Goal: Task Accomplishment & Management: Manage account settings

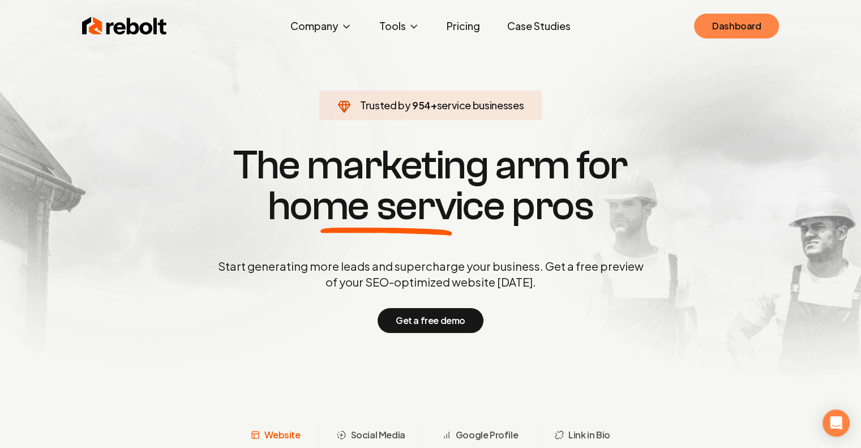
click at [734, 24] on link "Dashboard" at bounding box center [736, 26] width 85 height 25
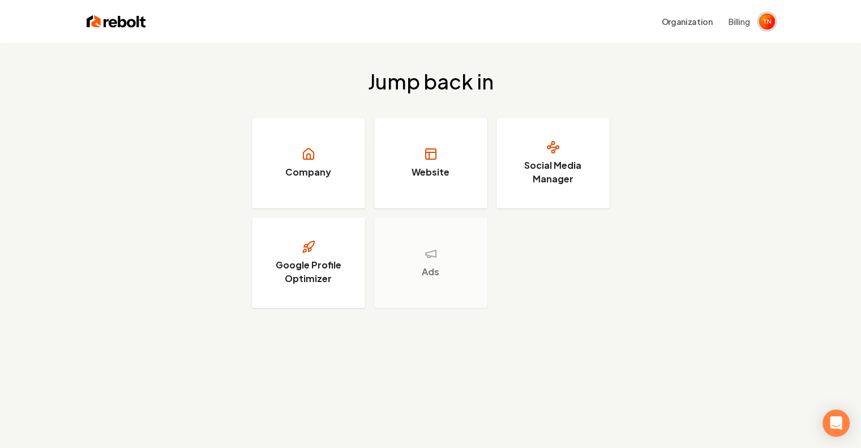
click at [771, 20] on img "Open user button" at bounding box center [767, 22] width 16 height 16
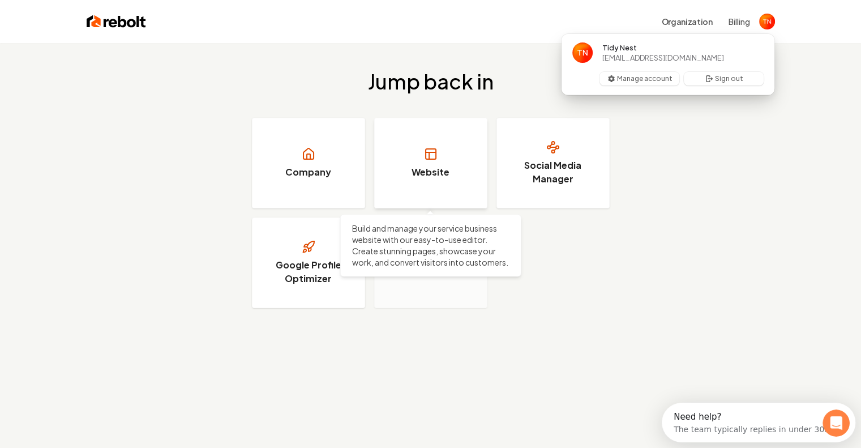
click at [444, 181] on link "Website" at bounding box center [430, 163] width 113 height 91
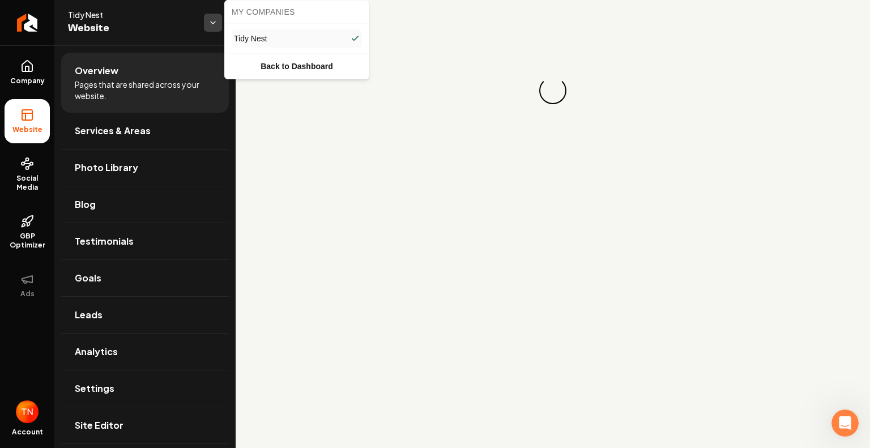
click at [211, 25] on html "Company Website Social Media GBP Optimizer Ads Account Tidy Nest Website Overvi…" at bounding box center [435, 224] width 870 height 448
click at [152, 19] on html "Company Website Social Media GBP Optimizer Ads Account Tidy Nest Website Overvi…" at bounding box center [435, 224] width 870 height 448
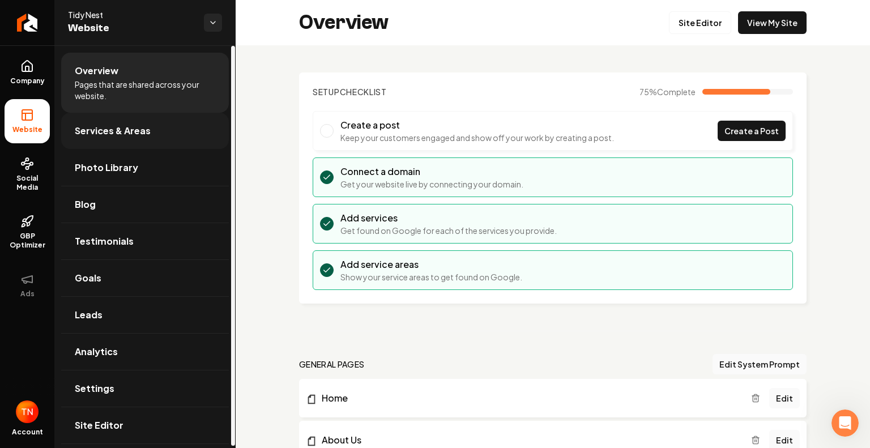
click at [143, 126] on span "Services & Areas" at bounding box center [113, 131] width 76 height 14
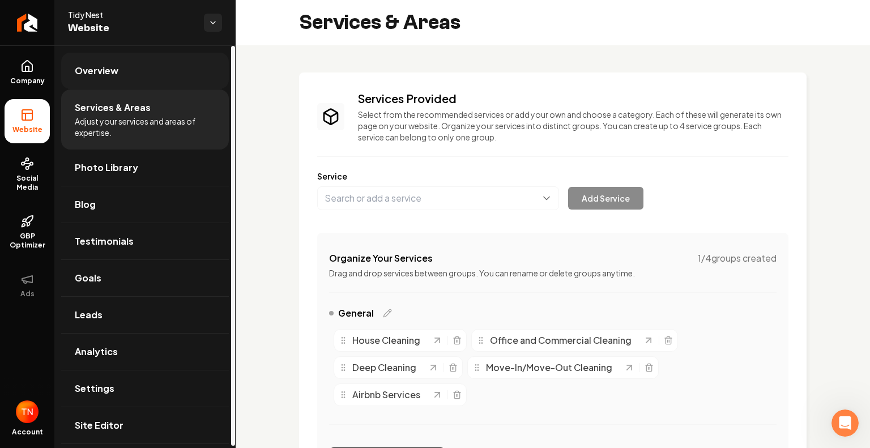
click at [157, 84] on link "Overview" at bounding box center [145, 71] width 168 height 36
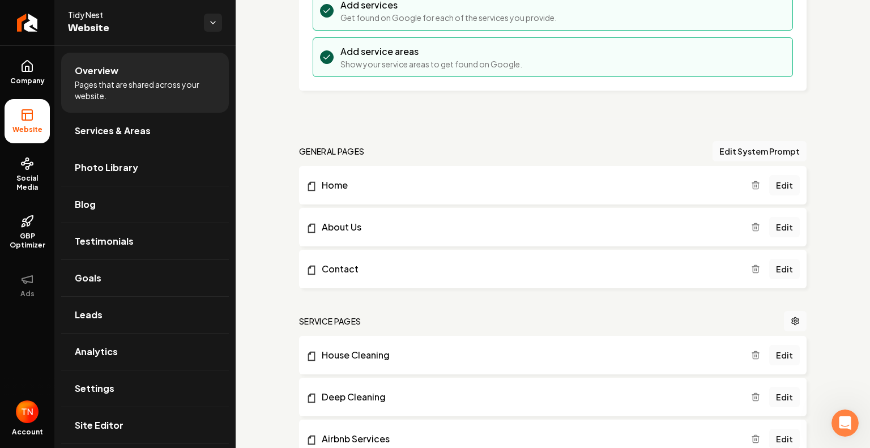
scroll to position [215, 0]
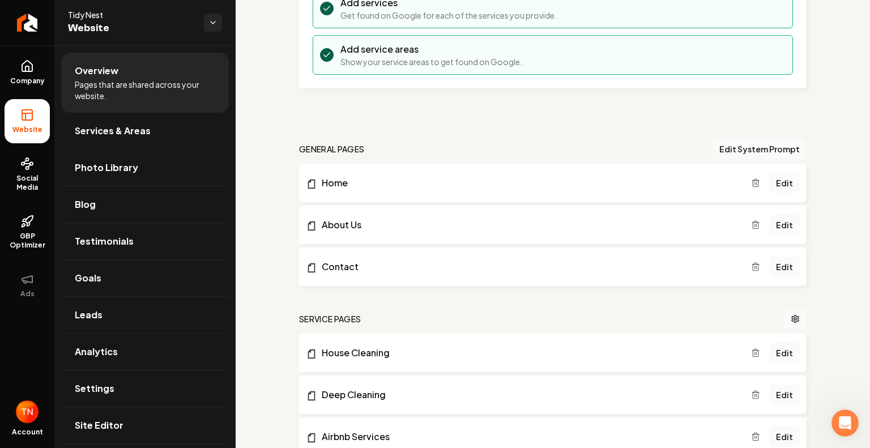
click at [783, 185] on link "Edit" at bounding box center [784, 183] width 31 height 20
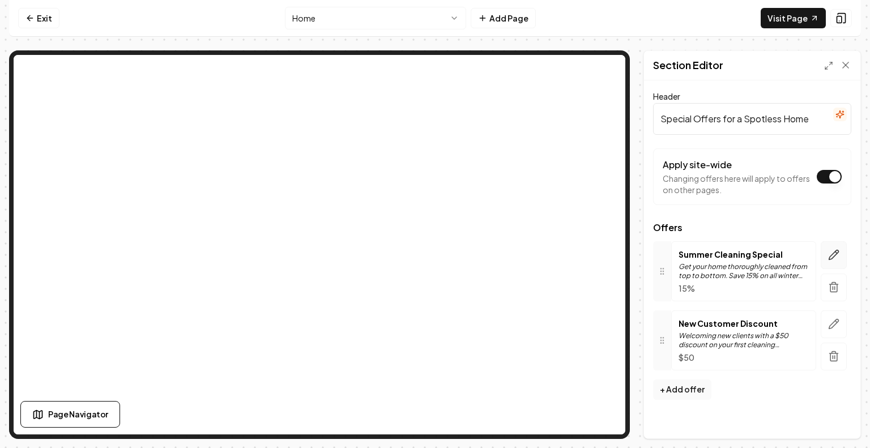
click at [840, 258] on button "button" at bounding box center [833, 255] width 26 height 28
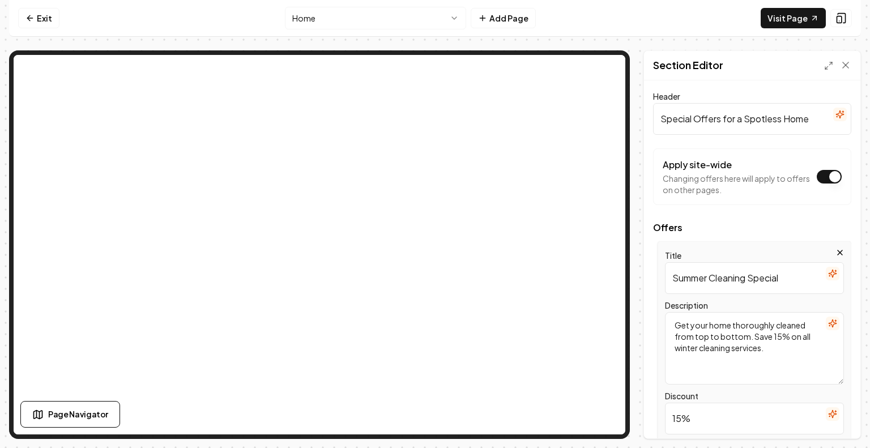
click at [707, 275] on input "Summer Cleaning Special" at bounding box center [754, 278] width 179 height 32
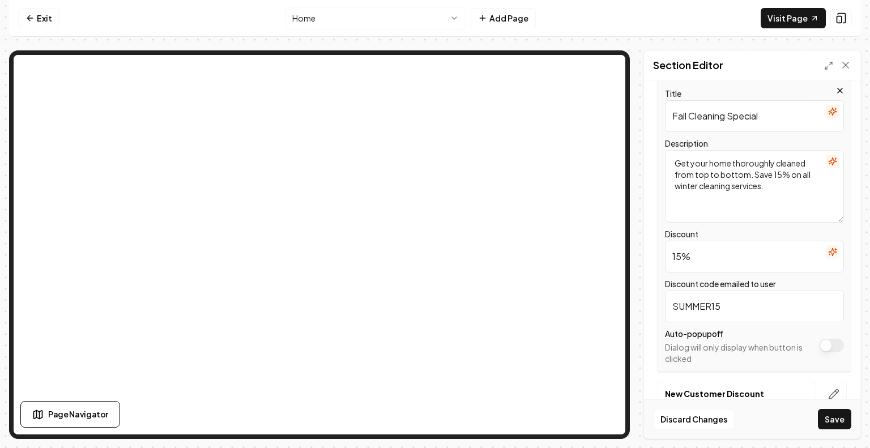
scroll to position [120, 0]
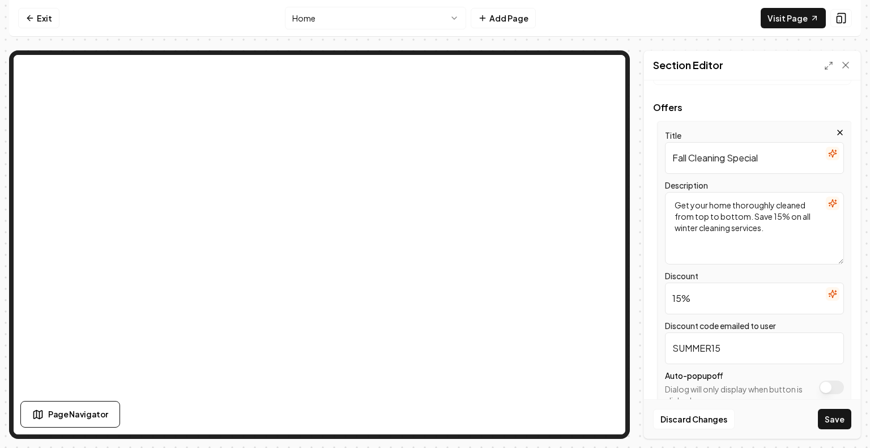
type input "Fall Cleaning Special"
click at [709, 350] on input "SUMMER15" at bounding box center [754, 348] width 179 height 32
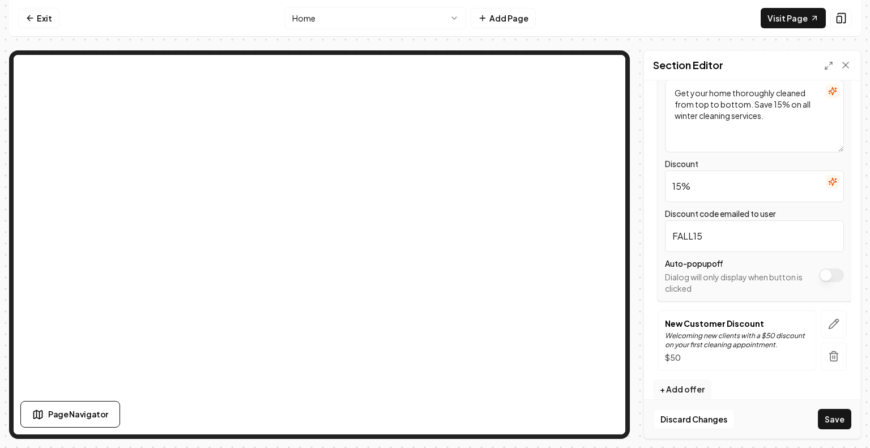
scroll to position [245, 0]
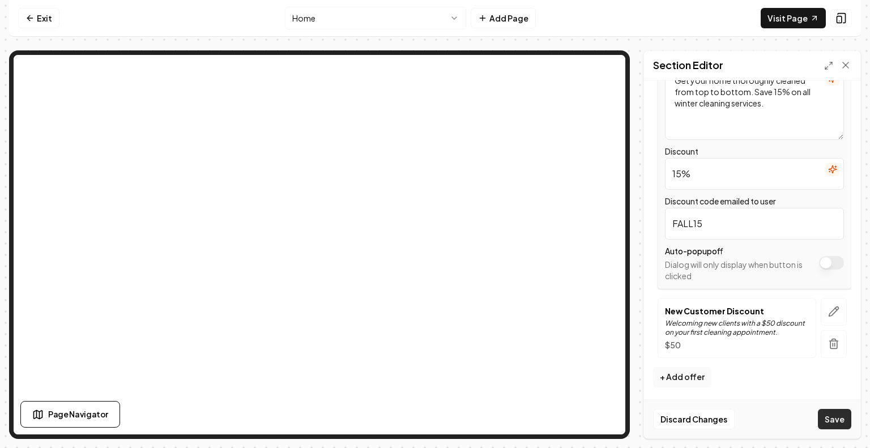
type input "FALL15"
click at [836, 419] on button "Save" at bounding box center [833, 419] width 33 height 20
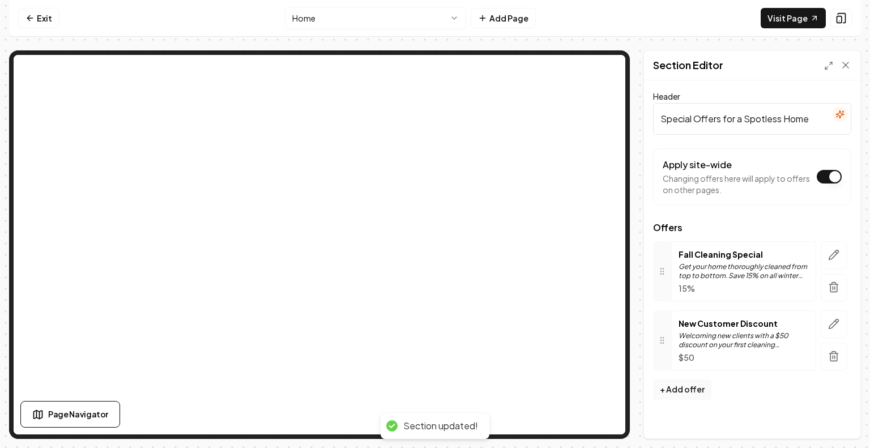
scroll to position [0, 0]
click at [836, 257] on icon "button" at bounding box center [833, 254] width 11 height 11
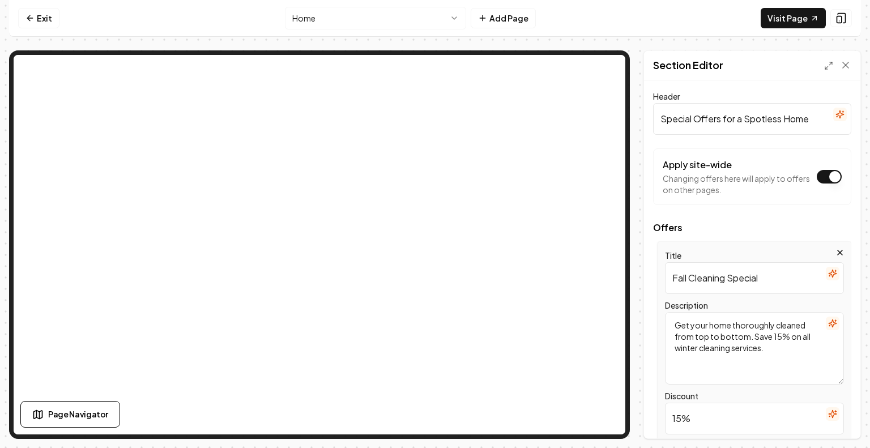
click at [697, 348] on textarea "Get your home thoroughly cleaned from top to bottom. Save 15% on all winter cle…" at bounding box center [754, 348] width 179 height 72
type textarea "Get your home thoroughly cleaned from top to bottom. Save 15% on all fall clean…"
click at [827, 420] on button "Save" at bounding box center [833, 419] width 33 height 20
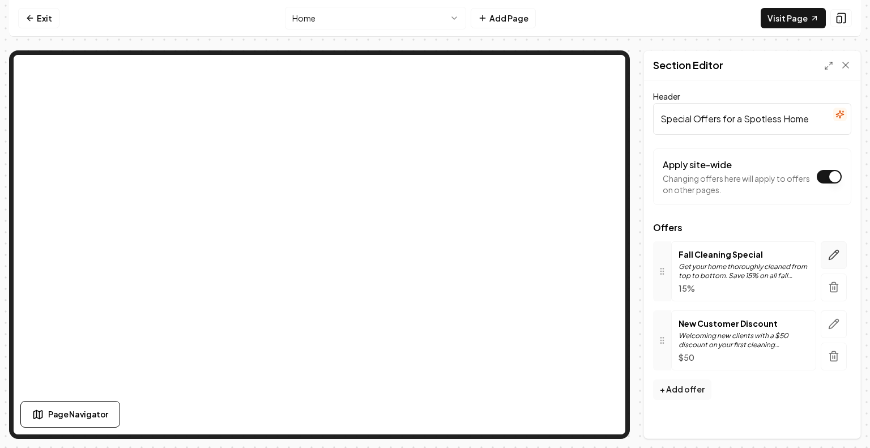
click at [833, 255] on icon "button" at bounding box center [834, 255] width 10 height 10
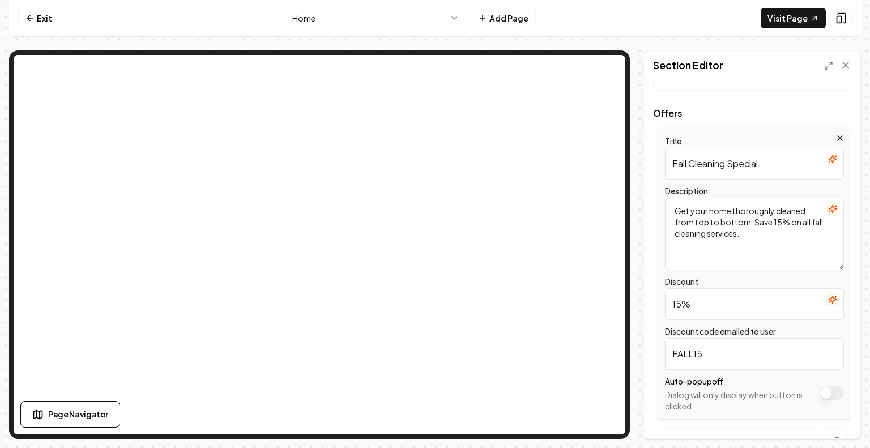
scroll to position [112, 0]
click at [837, 139] on icon "button" at bounding box center [839, 140] width 5 height 5
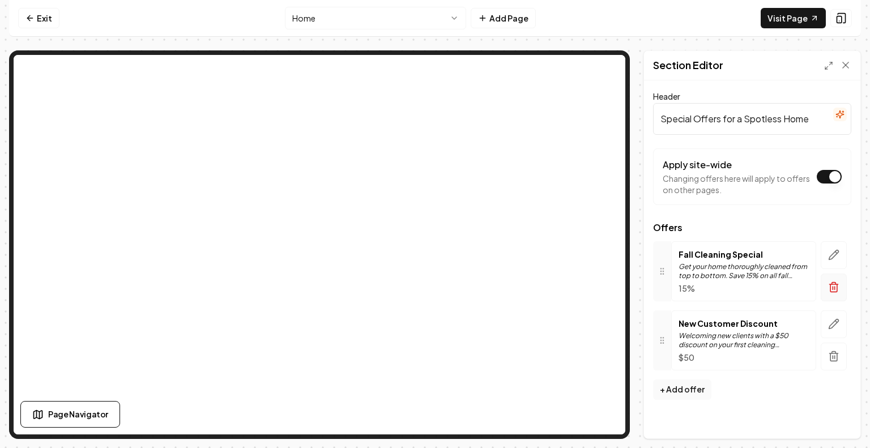
click at [835, 284] on icon "button" at bounding box center [833, 286] width 11 height 11
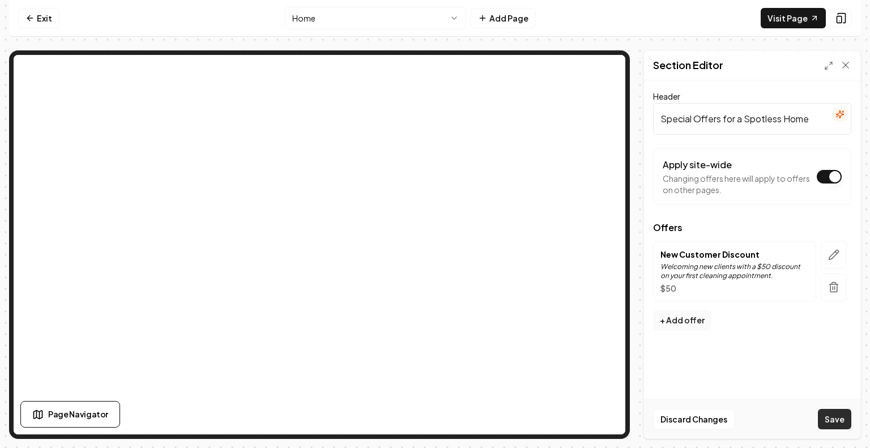
click at [843, 416] on button "Save" at bounding box center [833, 419] width 33 height 20
